Goal: Task Accomplishment & Management: Manage account settings

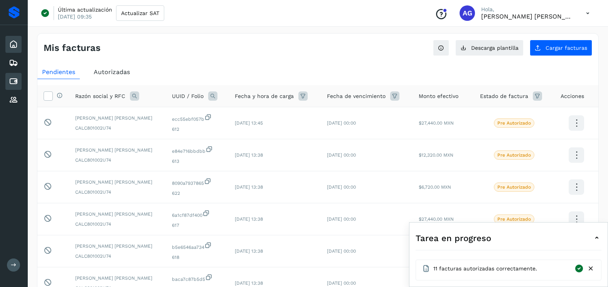
click at [17, 45] on icon at bounding box center [13, 44] width 9 height 9
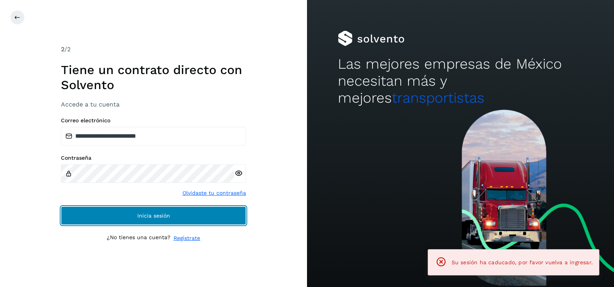
click at [217, 222] on button "Inicia sesión" at bounding box center [153, 215] width 185 height 19
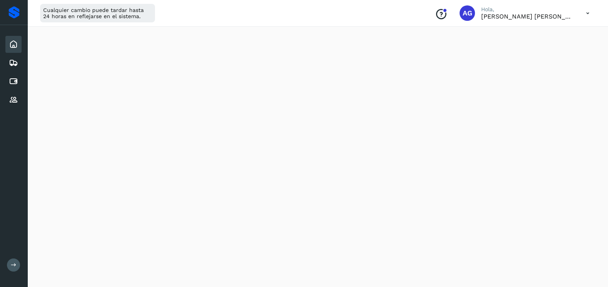
scroll to position [459, 0]
